Goal: Transaction & Acquisition: Purchase product/service

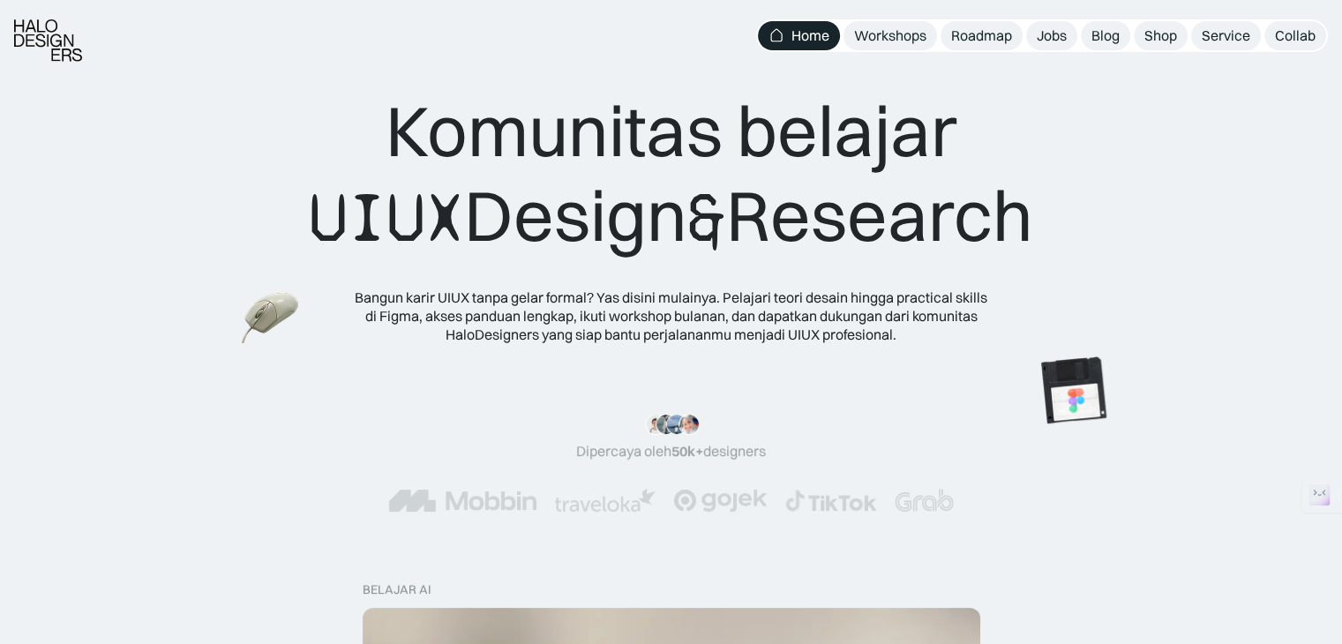
scroll to position [529, 0]
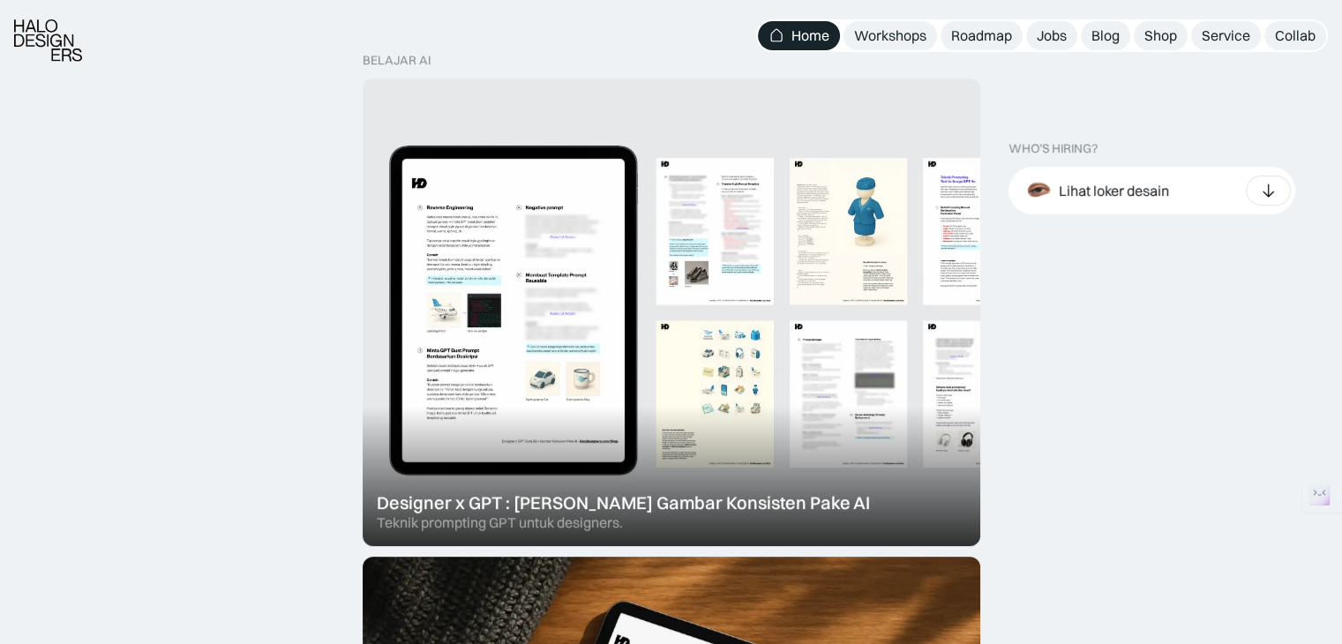
click at [707, 378] on div at bounding box center [672, 313] width 618 height 468
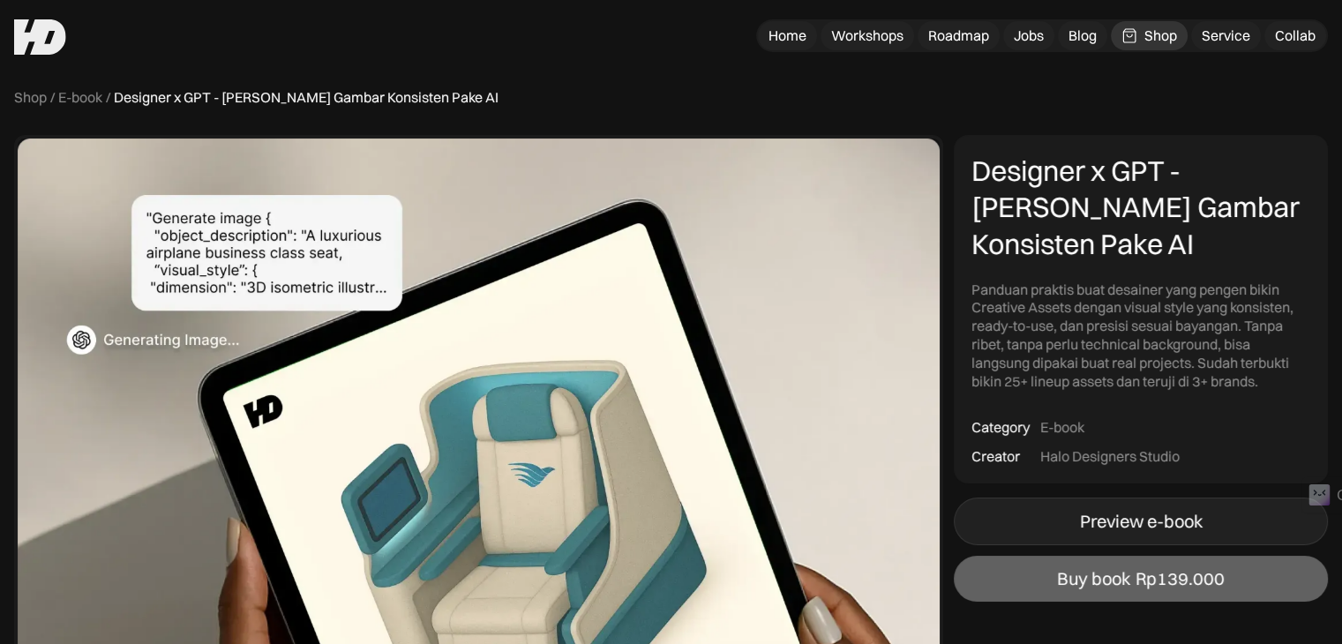
click at [1046, 519] on link "Preview e-book" at bounding box center [1141, 522] width 374 height 48
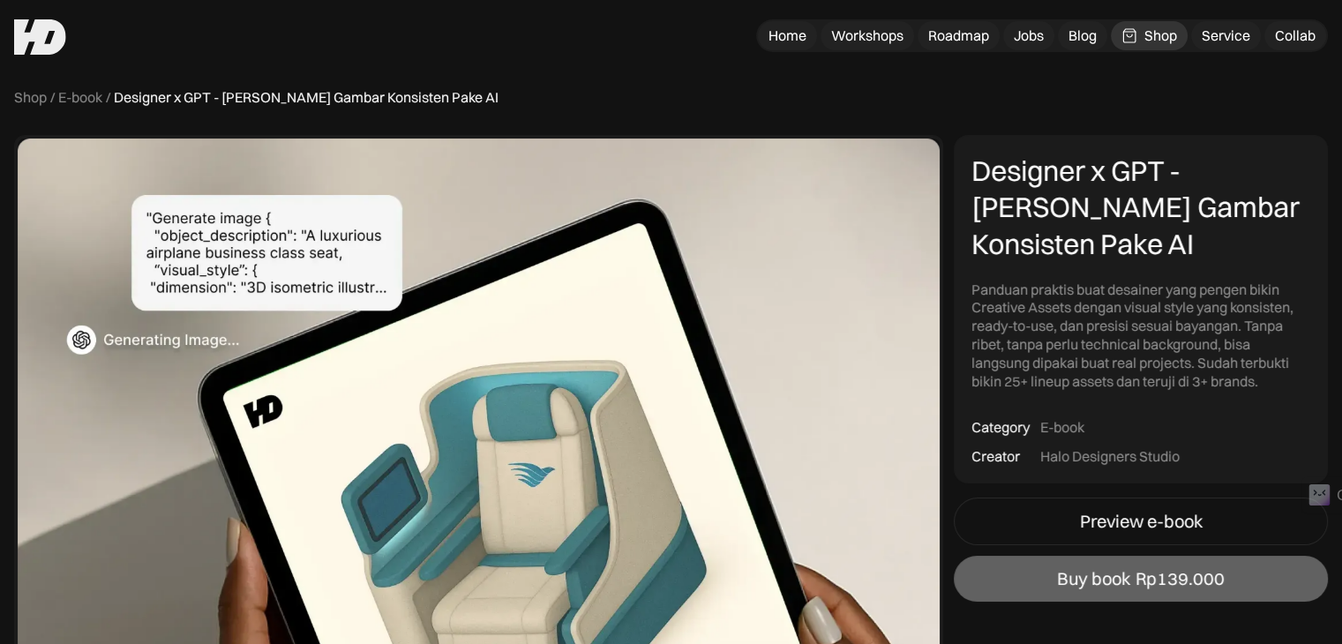
scroll to position [529, 0]
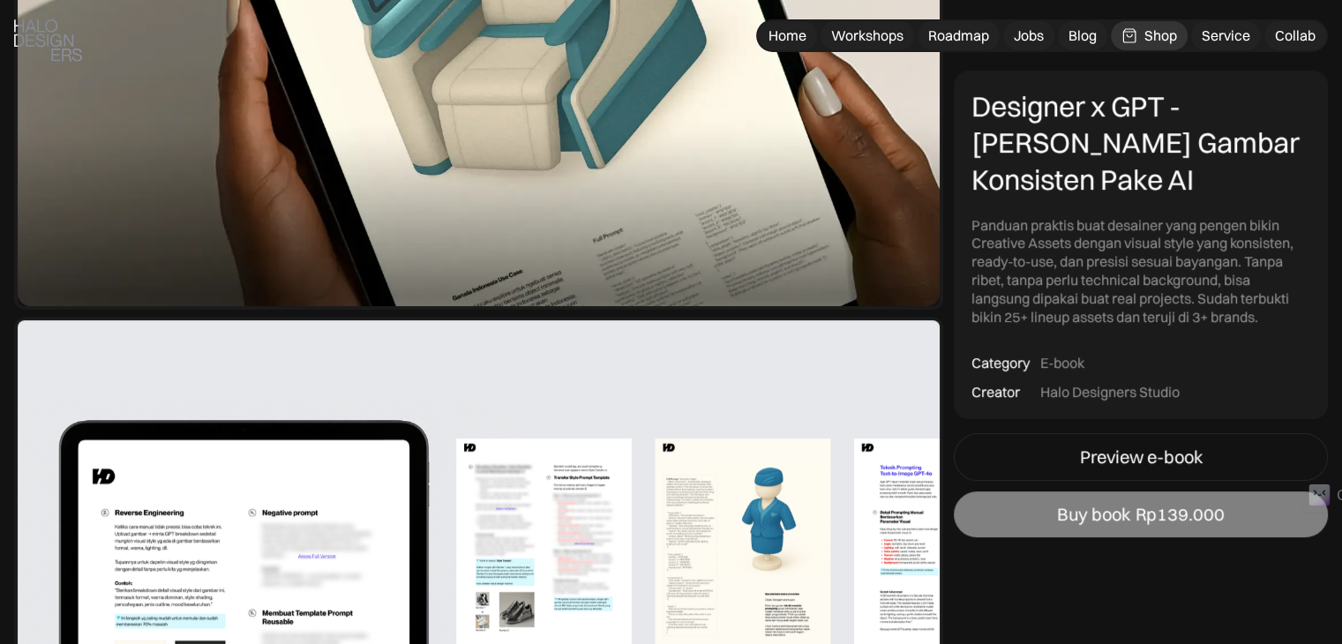
click at [1171, 526] on link "Buy book Rp139.000" at bounding box center [1141, 514] width 374 height 46
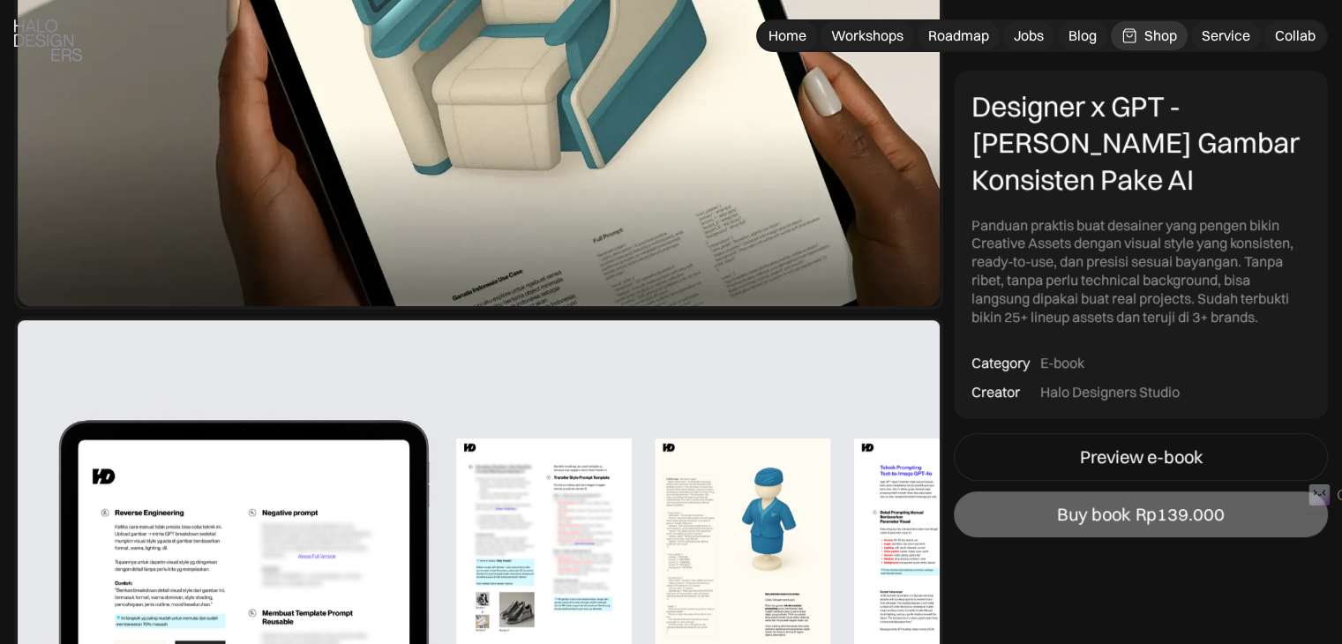
drag, startPoint x: 704, startPoint y: 297, endPoint x: 694, endPoint y: 290, distance: 12.0
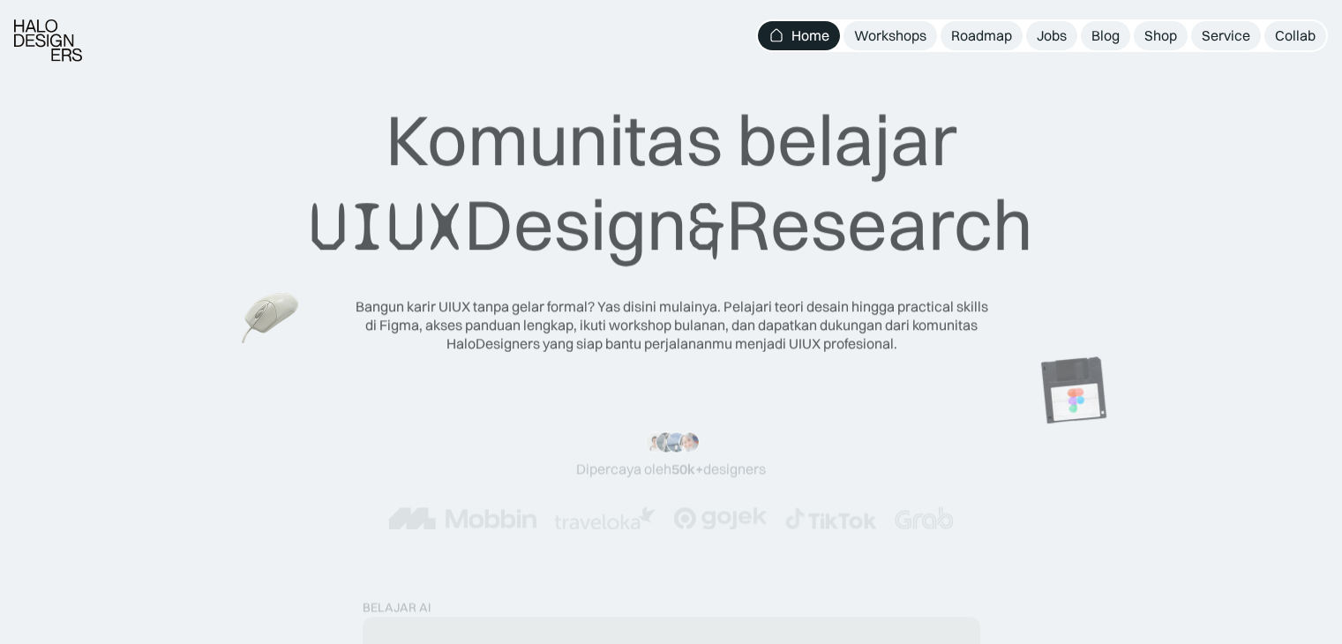
scroll to position [529, 0]
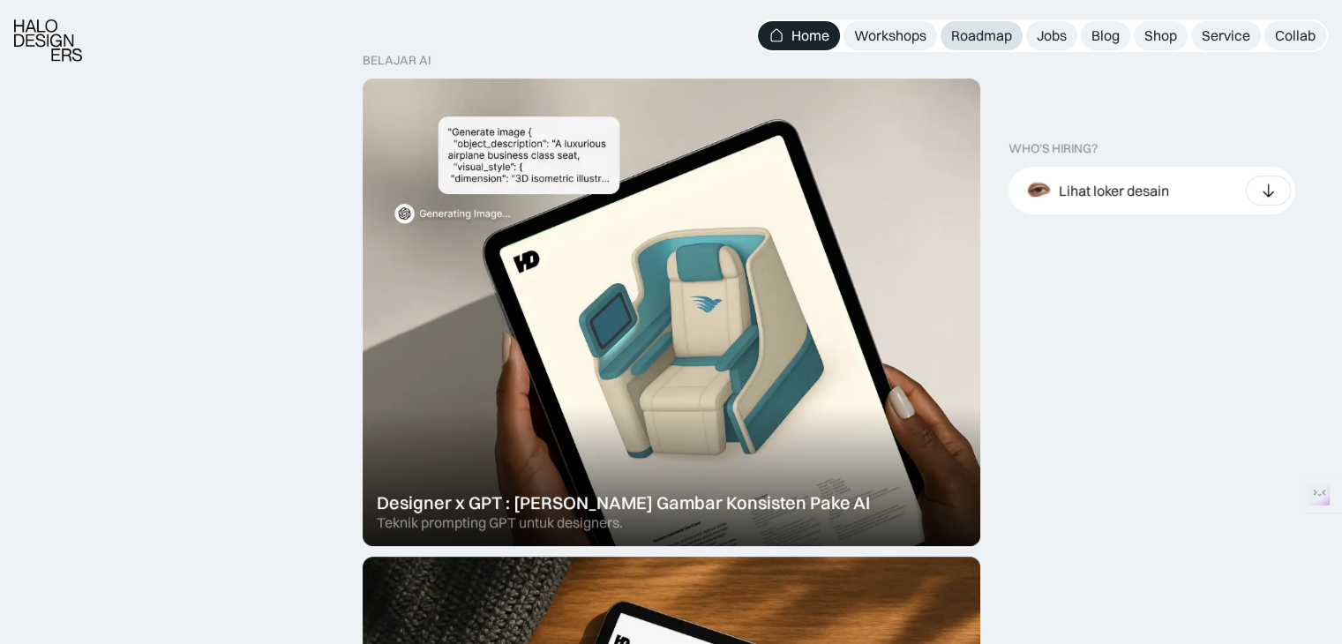
click at [1000, 48] on link "Roadmap" at bounding box center [982, 35] width 82 height 29
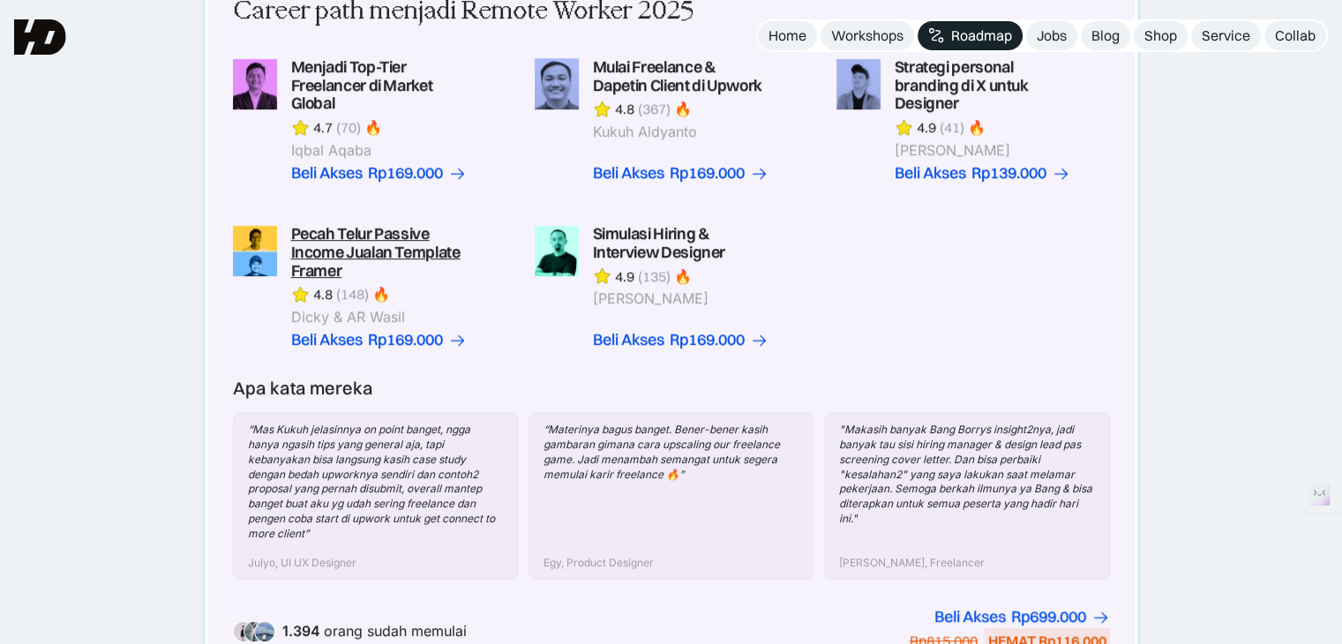
scroll to position [529, 0]
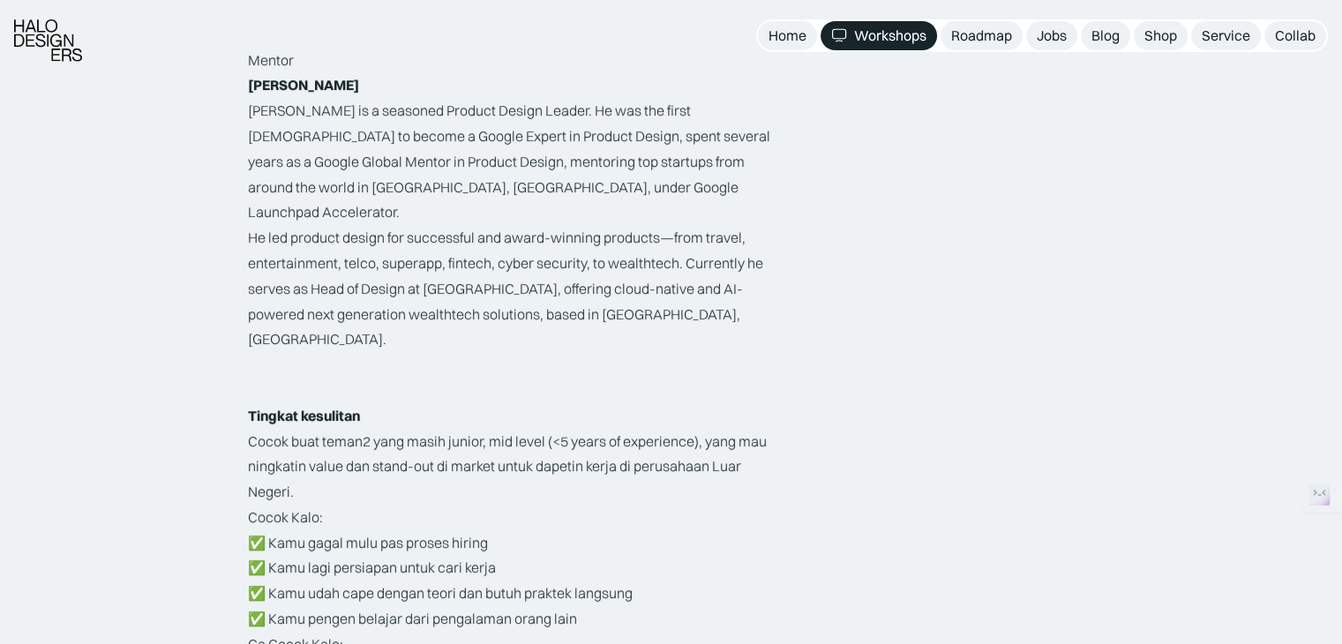
scroll to position [2912, 0]
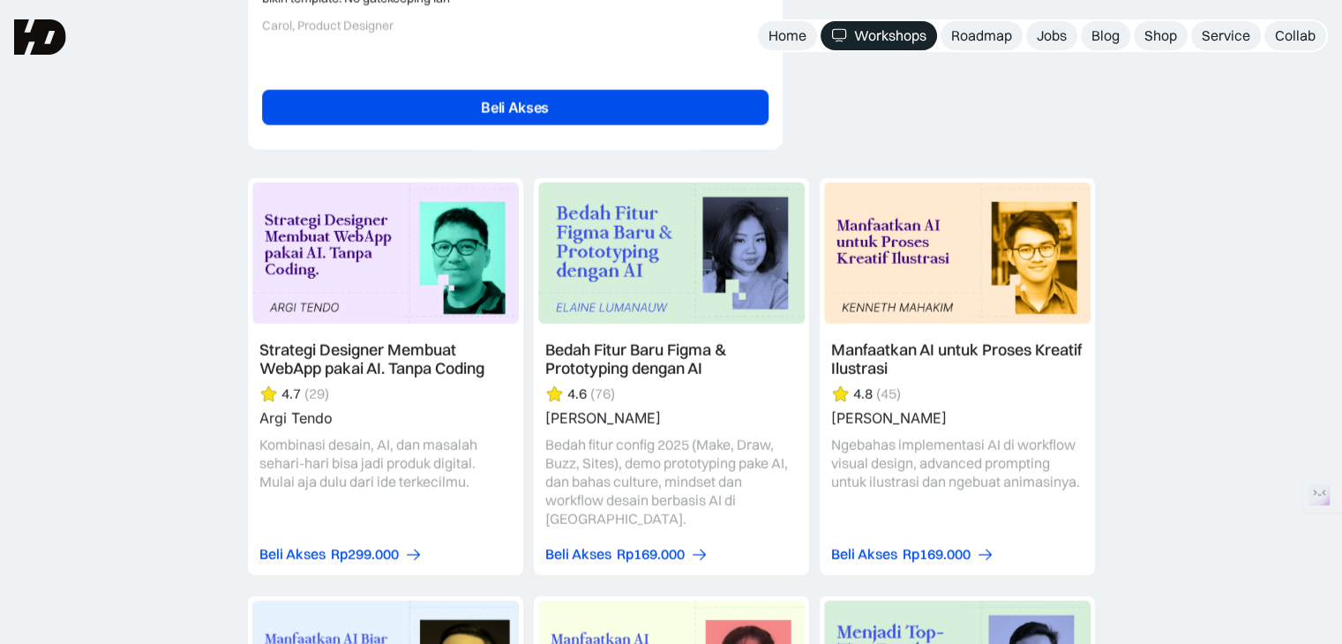
scroll to position [4500, 0]
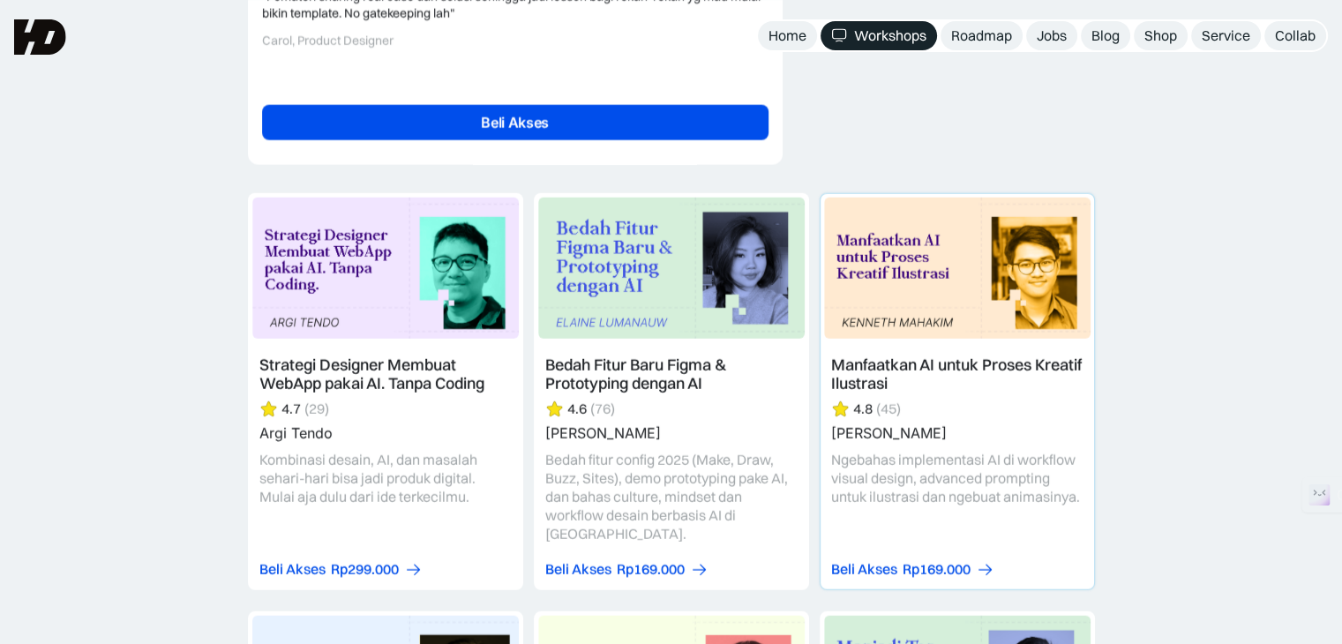
click at [1013, 289] on link at bounding box center [958, 391] width 274 height 395
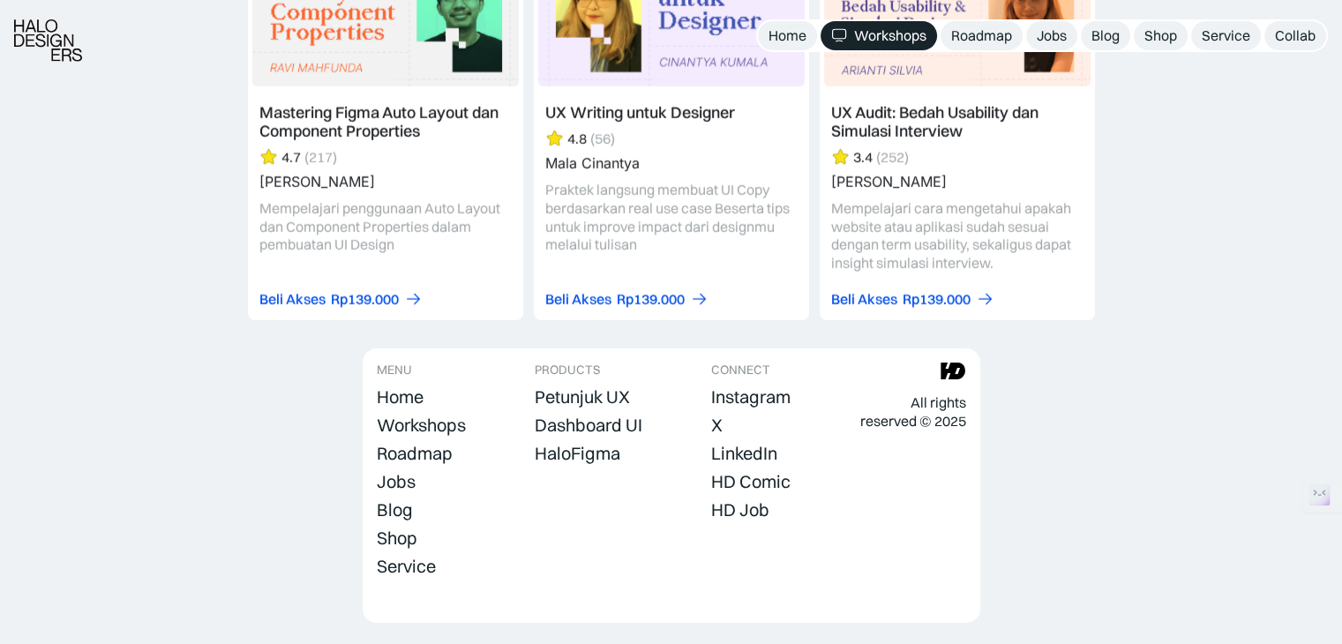
scroll to position [5659, 0]
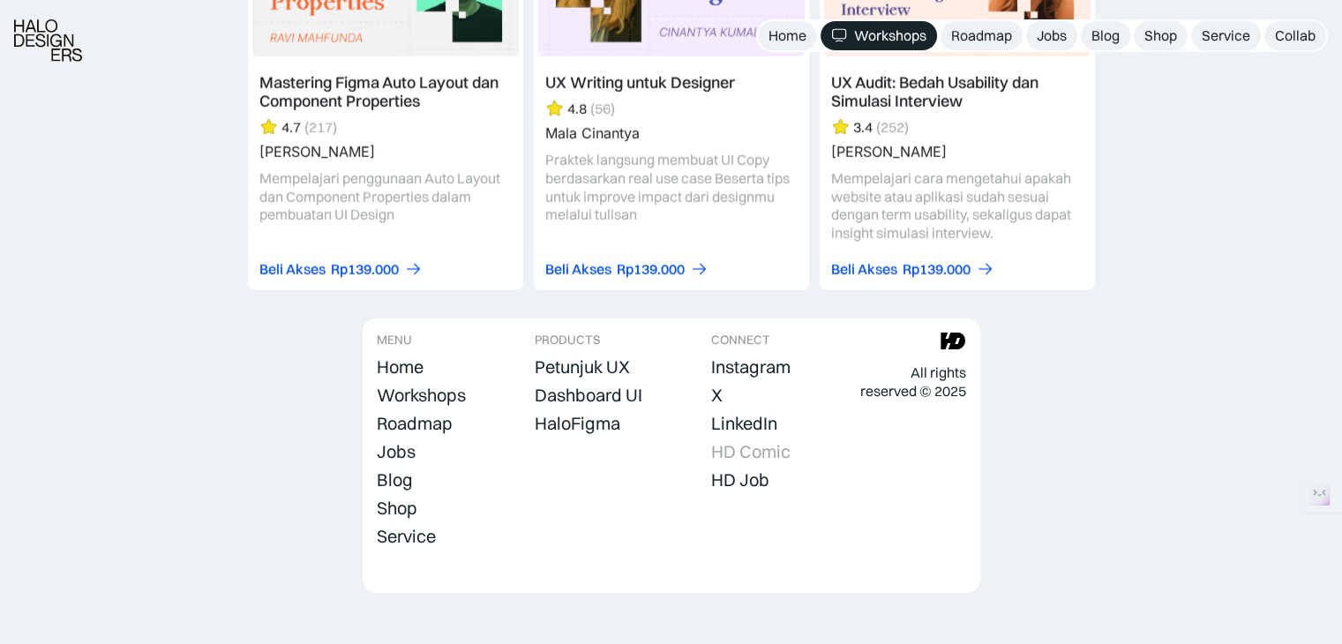
click at [763, 441] on div "HD Comic" at bounding box center [750, 451] width 79 height 21
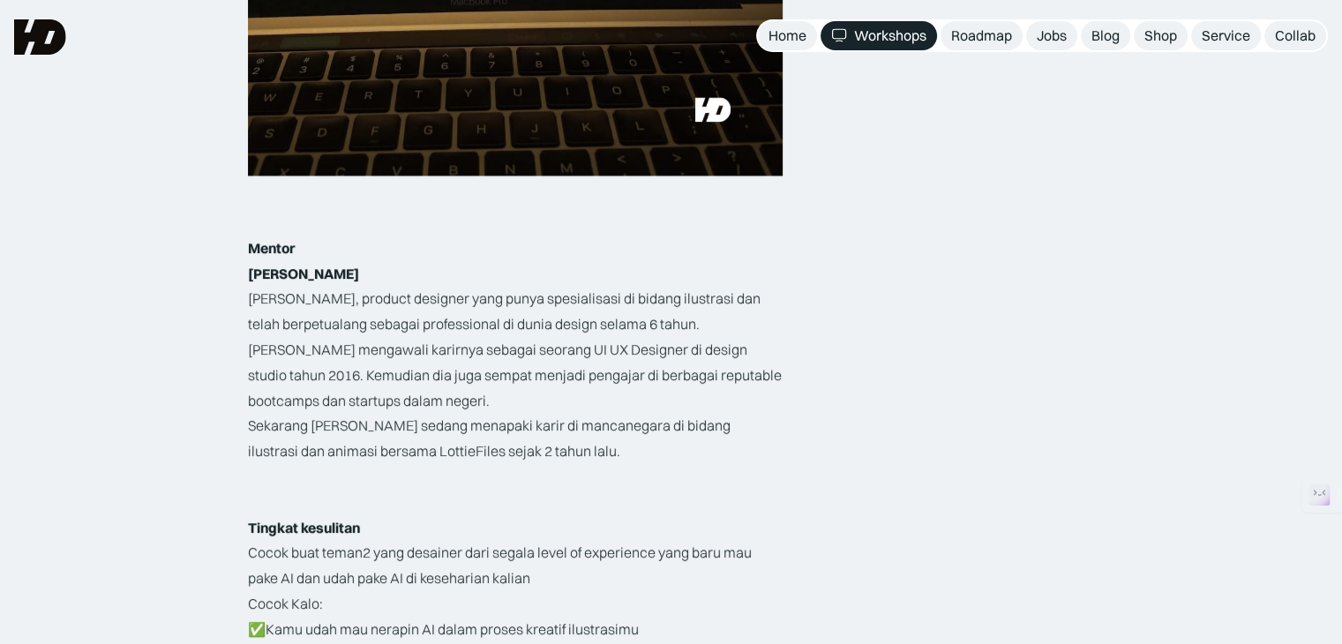
scroll to position [2647, 0]
